Goal: Entertainment & Leisure: Consume media (video, audio)

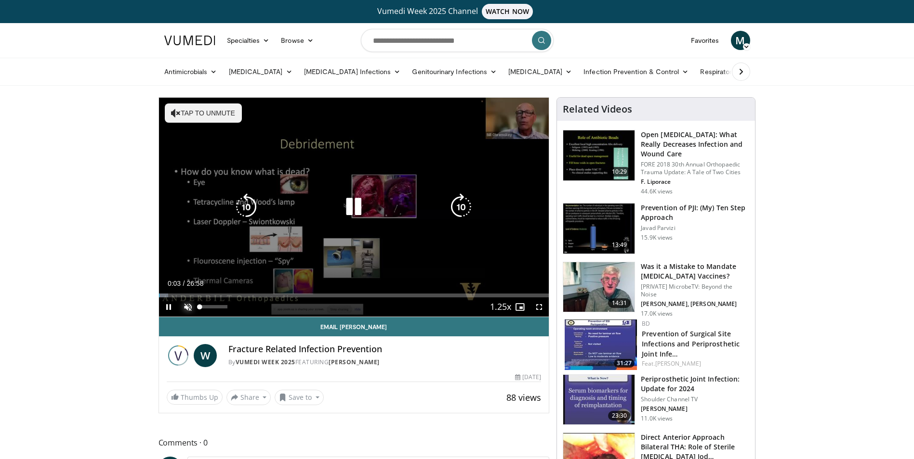
click at [185, 306] on span "Video Player" at bounding box center [187, 307] width 19 height 19
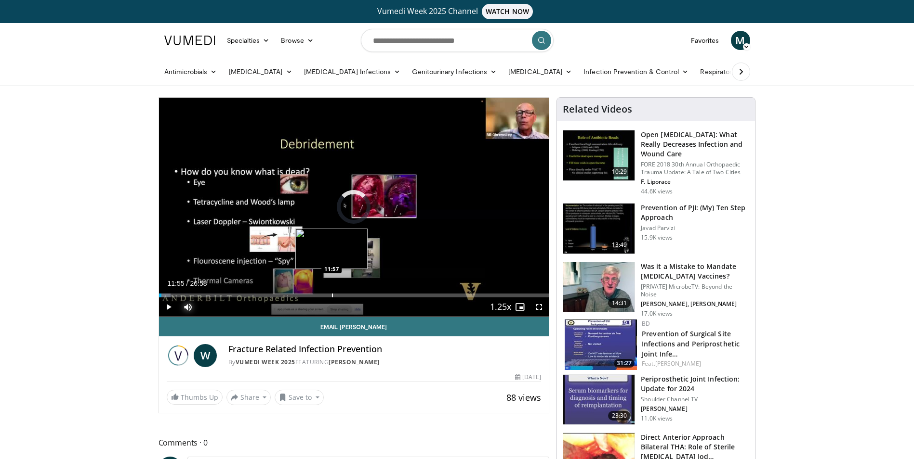
click at [332, 294] on div "Progress Bar" at bounding box center [332, 296] width 1 height 4
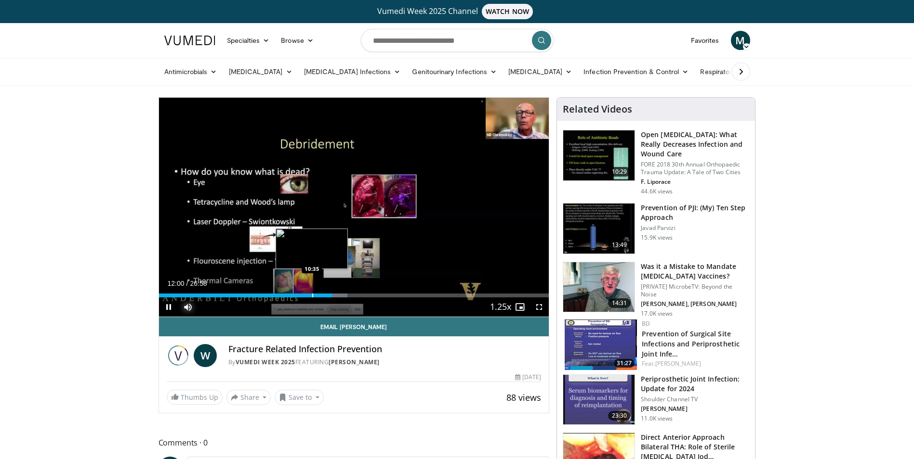
click at [312, 296] on div "Progress Bar" at bounding box center [312, 296] width 1 height 4
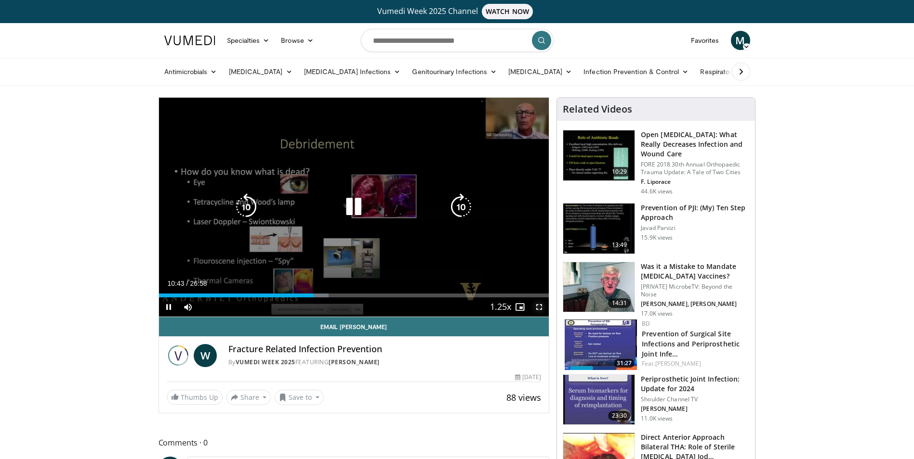
drag, startPoint x: 537, startPoint y: 306, endPoint x: 541, endPoint y: 360, distance: 54.1
click at [537, 306] on span "Video Player" at bounding box center [538, 307] width 19 height 19
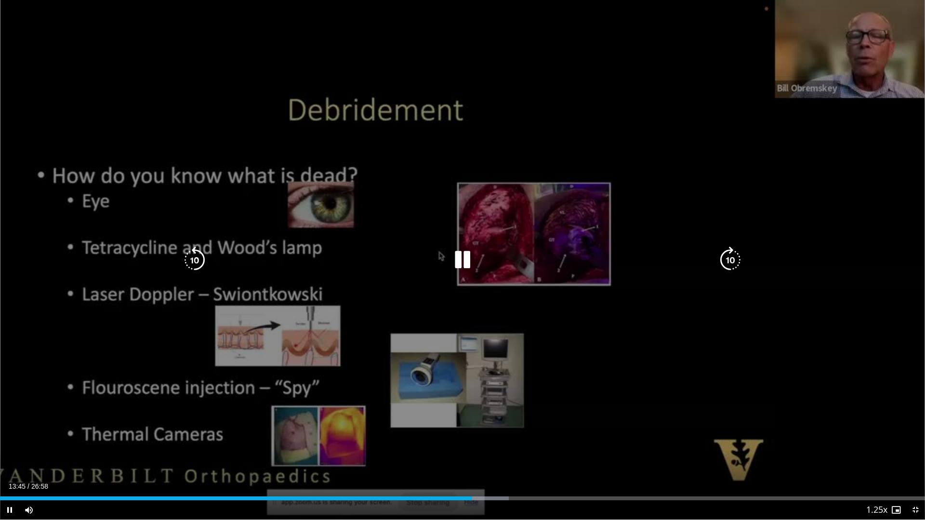
drag, startPoint x: 468, startPoint y: 258, endPoint x: 495, endPoint y: 262, distance: 27.8
click at [468, 258] on icon "Video Player" at bounding box center [462, 260] width 27 height 27
click at [452, 260] on icon "Video Player" at bounding box center [462, 260] width 27 height 27
click at [198, 264] on icon "Video Player" at bounding box center [194, 260] width 27 height 27
drag, startPoint x: 458, startPoint y: 256, endPoint x: 465, endPoint y: 267, distance: 13.1
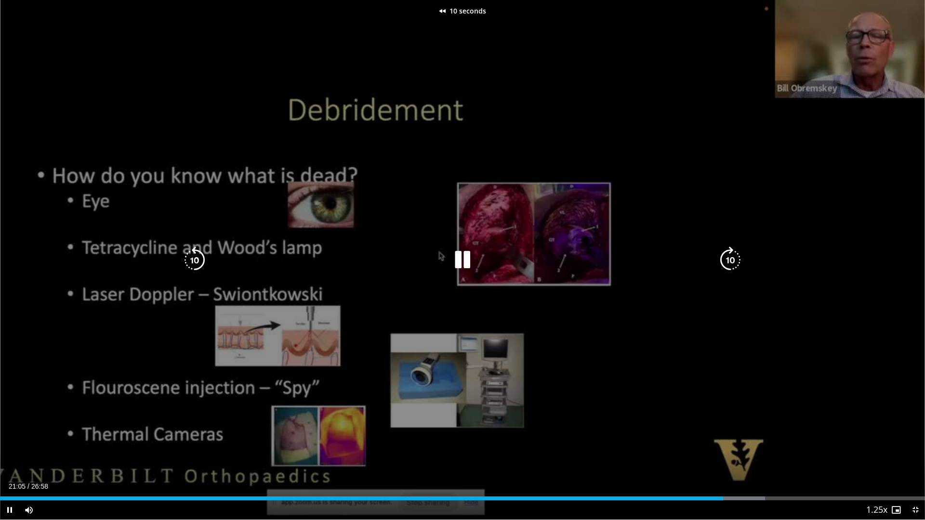
click at [459, 257] on icon "Video Player" at bounding box center [462, 260] width 27 height 27
click at [462, 262] on icon "Video Player" at bounding box center [462, 260] width 27 height 27
click at [467, 255] on icon "Video Player" at bounding box center [462, 260] width 27 height 27
click at [459, 258] on icon "Video Player" at bounding box center [462, 260] width 27 height 27
click at [462, 263] on icon "Video Player" at bounding box center [462, 260] width 27 height 27
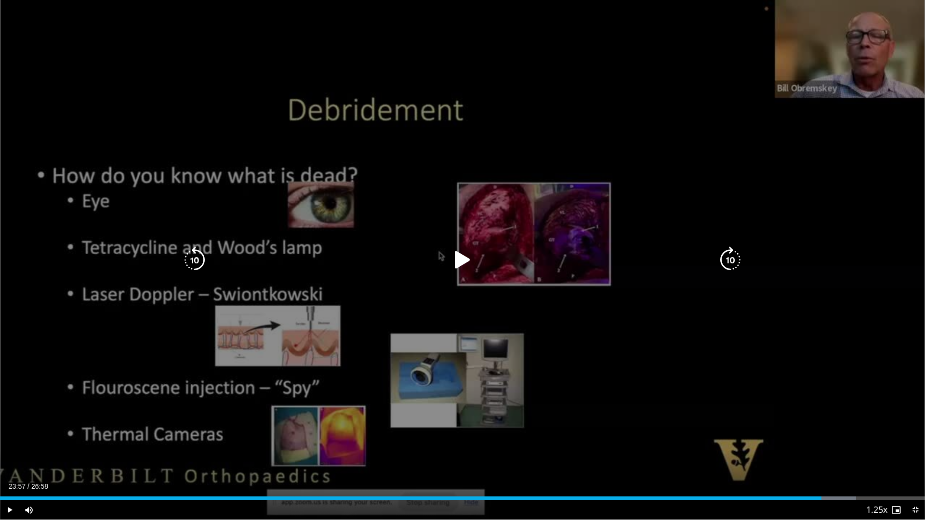
click at [459, 262] on icon "Video Player" at bounding box center [462, 260] width 27 height 27
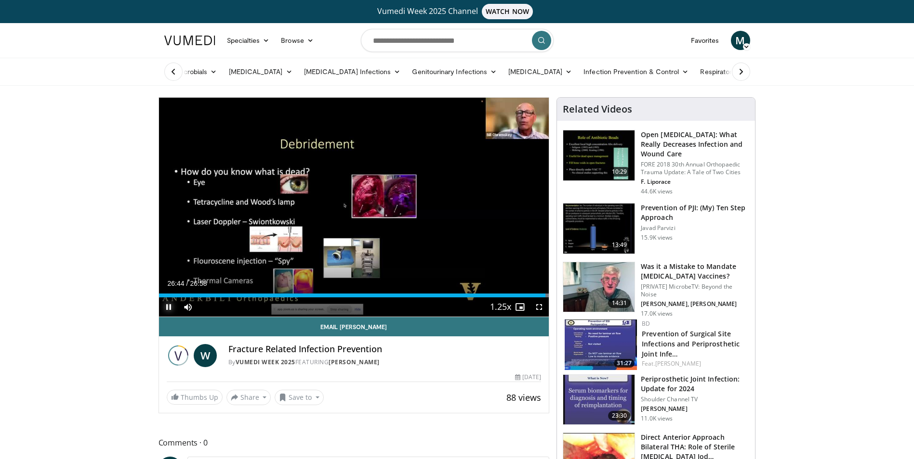
click at [168, 310] on span "Video Player" at bounding box center [168, 307] width 19 height 19
click at [293, 403] on button "Save to" at bounding box center [299, 397] width 49 height 15
click at [305, 420] on span "Add to Favorites" at bounding box center [316, 418] width 59 height 11
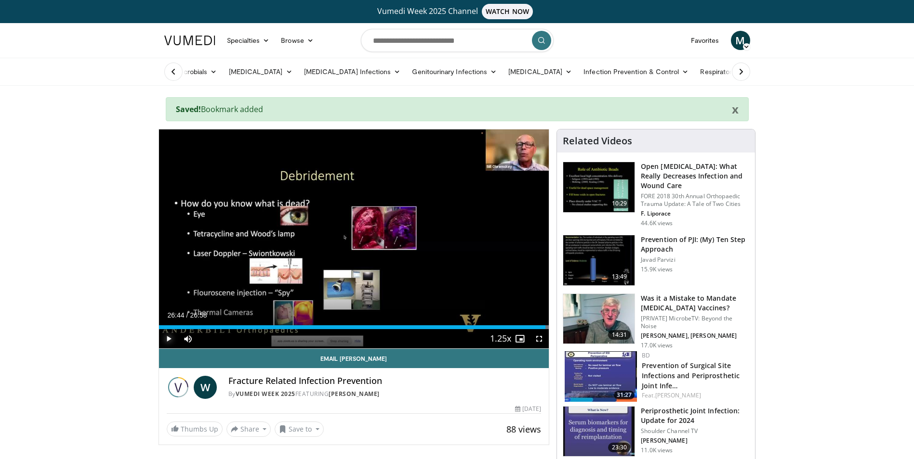
click at [165, 340] on span "Video Player" at bounding box center [168, 338] width 19 height 19
